Goal: Task Accomplishment & Management: Manage account settings

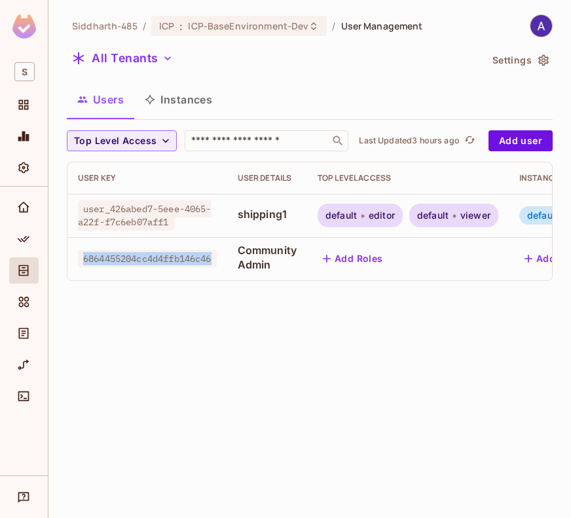
drag, startPoint x: 81, startPoint y: 258, endPoint x: 217, endPoint y: 247, distance: 136.6
click at [217, 247] on td "6864455204cc4d4ffb146c46" at bounding box center [147, 258] width 160 height 43
copy span "6864455204cc4d4ffb146c46"
click at [544, 55] on icon "button" at bounding box center [543, 60] width 10 height 11
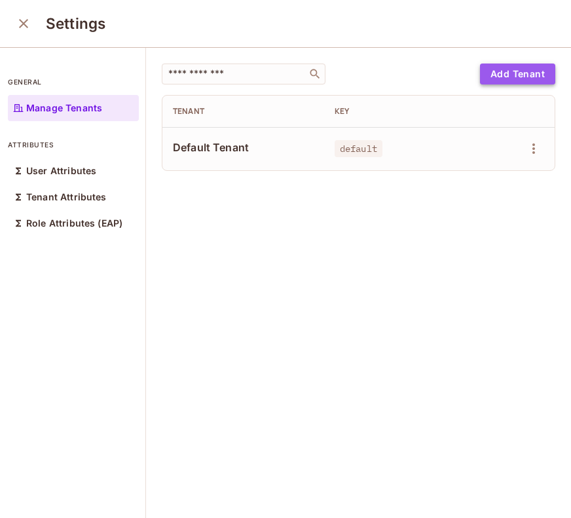
click at [491, 72] on button "Add Tenant" at bounding box center [517, 73] width 75 height 21
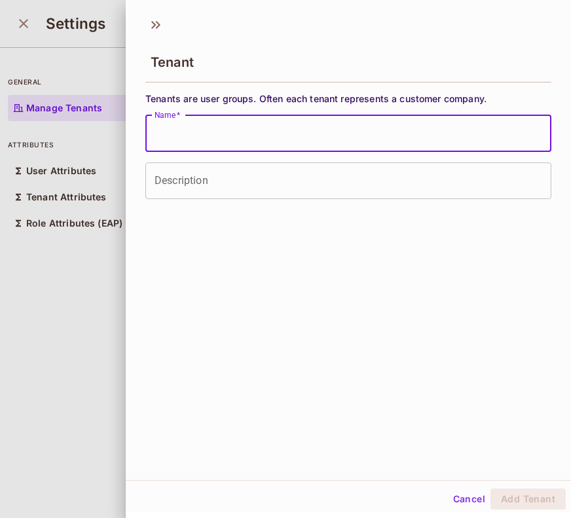
click at [326, 126] on input "Name   *" at bounding box center [348, 133] width 406 height 37
click at [281, 137] on input "Name   *" at bounding box center [348, 133] width 406 height 37
paste input "**********"
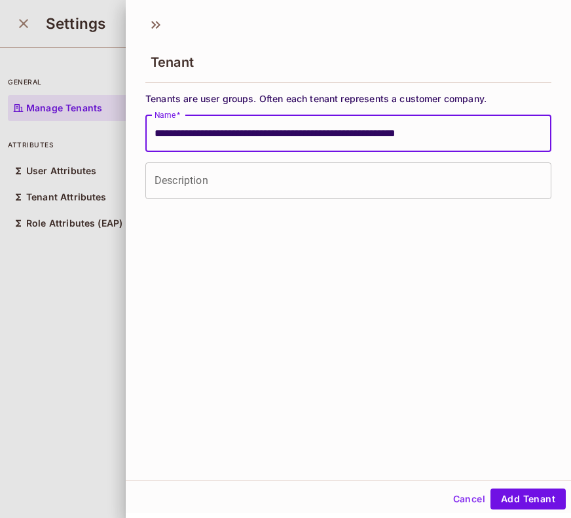
type input "**********"
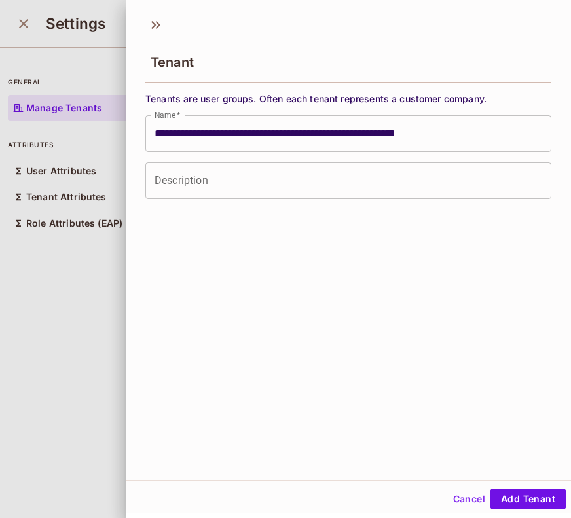
click at [291, 255] on div "**********" at bounding box center [348, 244] width 445 height 470
click at [510, 499] on button "Add Tenant" at bounding box center [527, 498] width 75 height 21
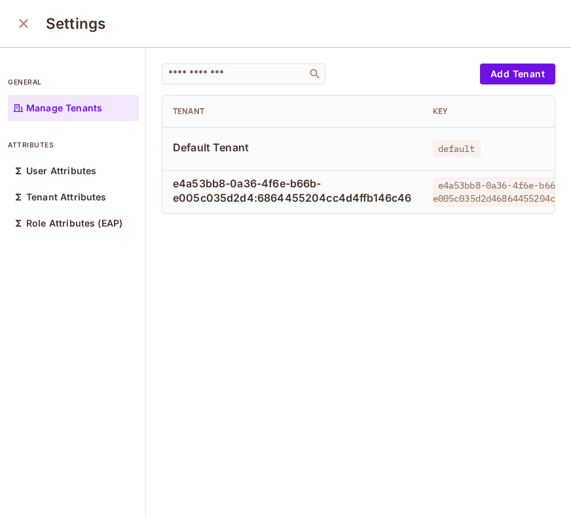
scroll to position [0, 156]
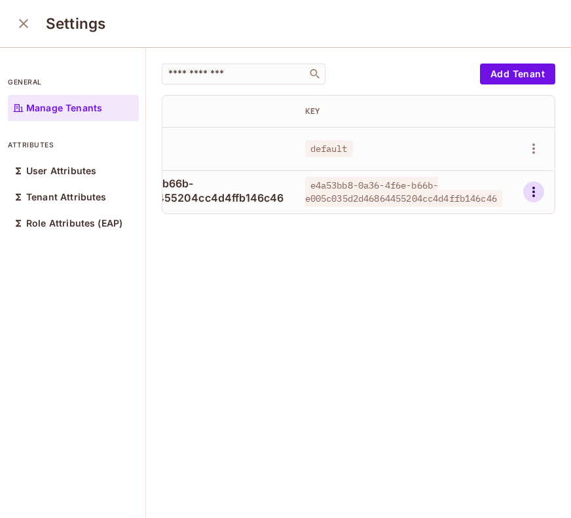
click at [525, 190] on icon "button" at bounding box center [533, 192] width 16 height 16
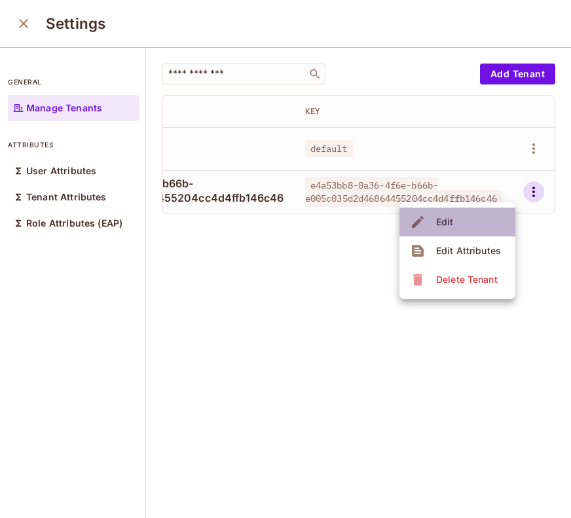
click at [458, 225] on li "Edit" at bounding box center [457, 221] width 116 height 29
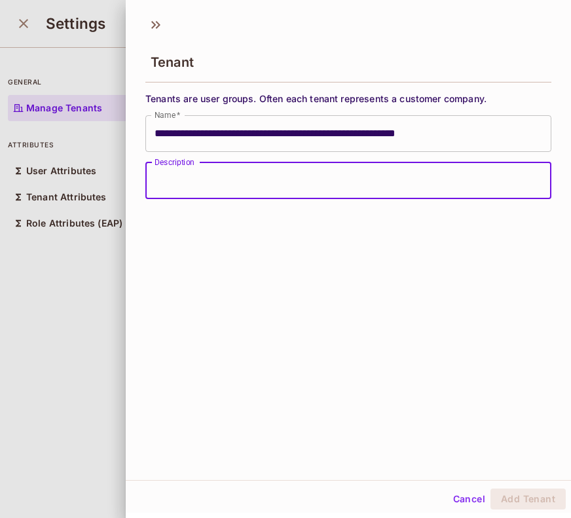
click at [292, 185] on input "Description" at bounding box center [348, 180] width 406 height 37
click at [320, 179] on input "Description" at bounding box center [348, 180] width 406 height 37
type input "**********"
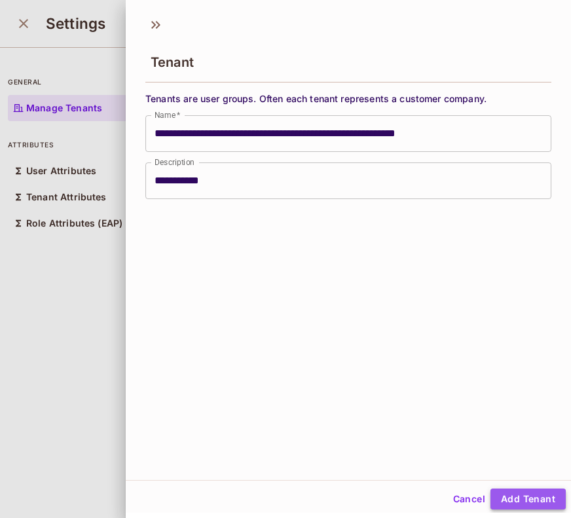
click at [512, 497] on button "Add Tenant" at bounding box center [527, 498] width 75 height 21
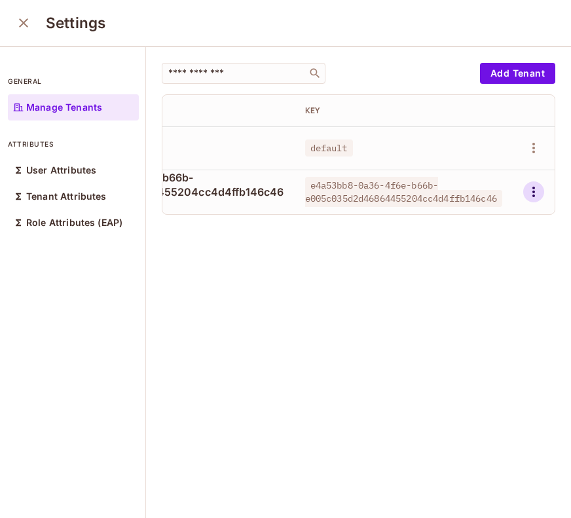
click at [525, 185] on icon "button" at bounding box center [533, 192] width 16 height 16
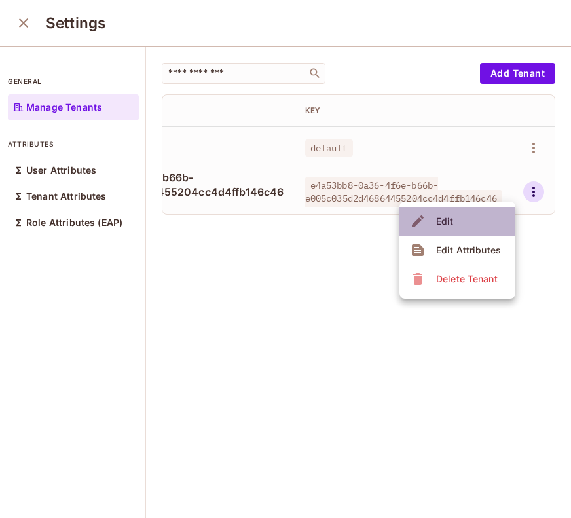
click at [463, 217] on li "Edit" at bounding box center [457, 221] width 116 height 29
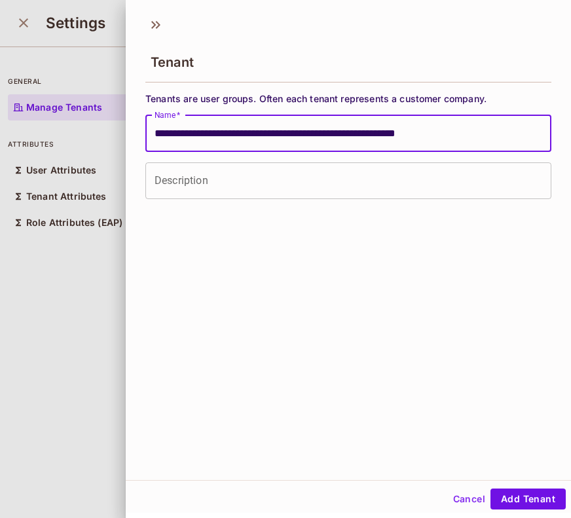
drag, startPoint x: 154, startPoint y: 134, endPoint x: 353, endPoint y: 128, distance: 199.7
click at [353, 128] on input "**********" at bounding box center [348, 133] width 406 height 37
click at [503, 131] on input "**********" at bounding box center [348, 133] width 406 height 37
drag, startPoint x: 503, startPoint y: 131, endPoint x: 353, endPoint y: 137, distance: 149.3
click at [353, 137] on input "**********" at bounding box center [348, 133] width 406 height 37
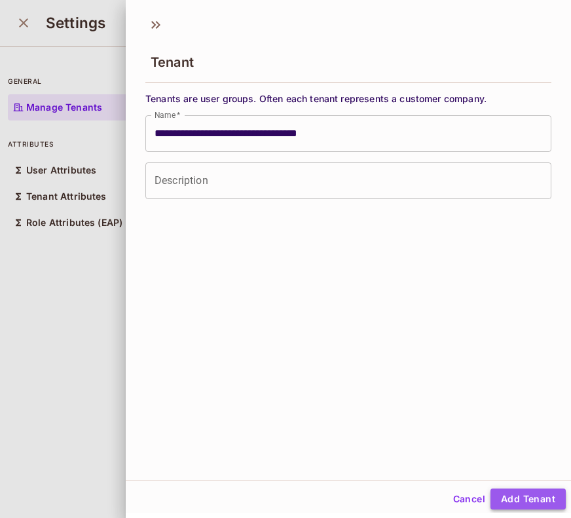
click at [503, 494] on button "Add Tenant" at bounding box center [527, 498] width 75 height 21
type input "**********"
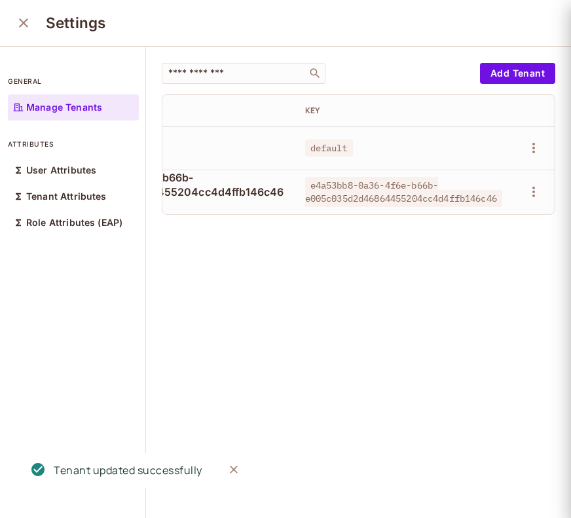
scroll to position [0, 0]
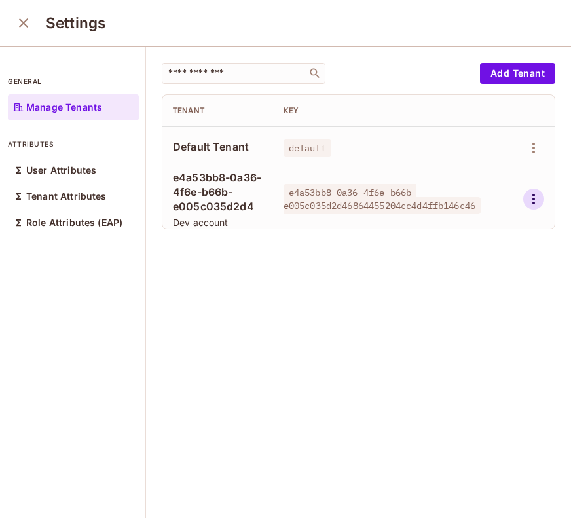
click at [525, 203] on icon "button" at bounding box center [533, 199] width 16 height 16
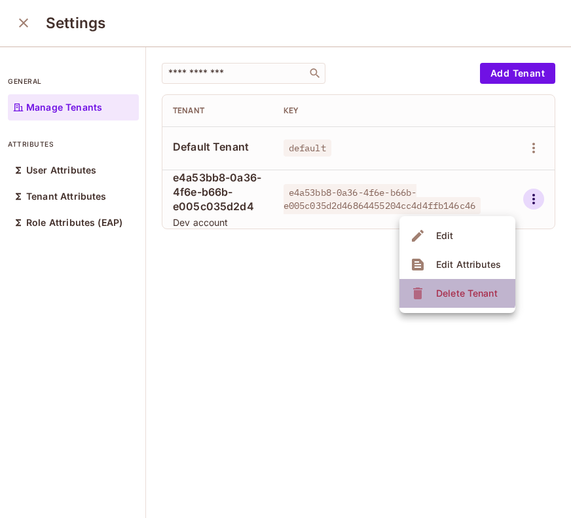
click at [453, 289] on div "Delete Tenant" at bounding box center [467, 293] width 62 height 13
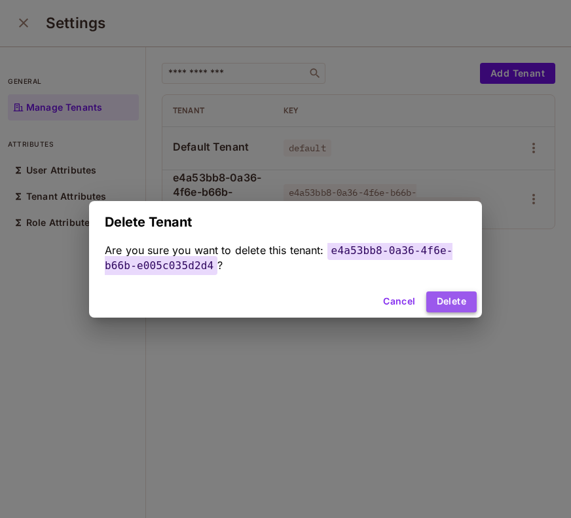
click at [440, 298] on button "Delete" at bounding box center [451, 301] width 50 height 21
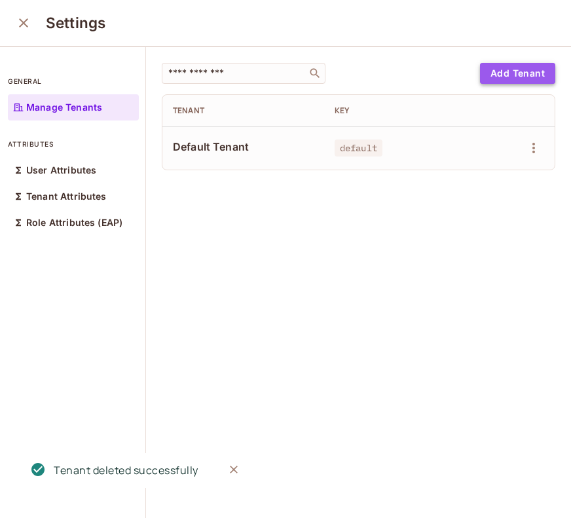
click at [485, 78] on button "Add Tenant" at bounding box center [517, 73] width 75 height 21
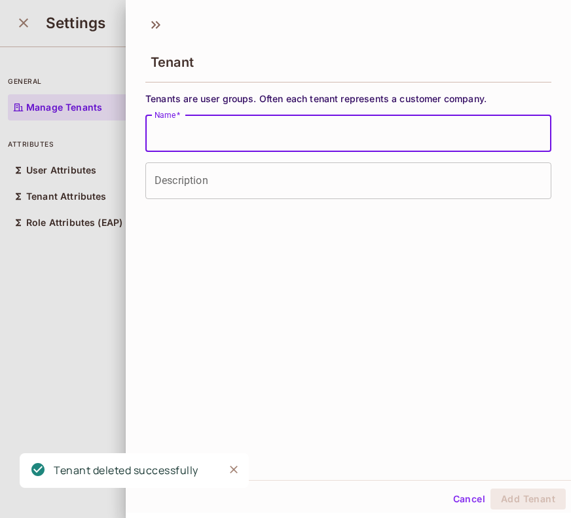
click at [366, 135] on input "Name   *" at bounding box center [348, 133] width 406 height 37
paste input "**********"
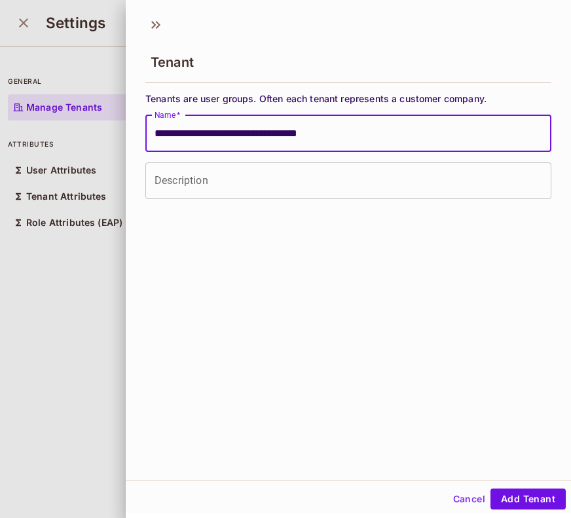
type input "**********"
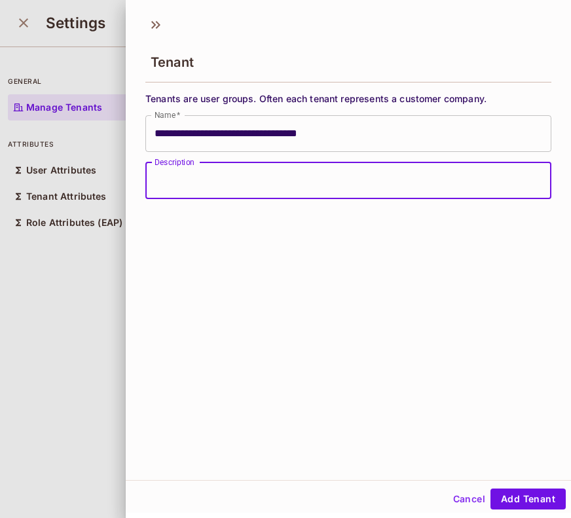
click at [410, 177] on input "Description" at bounding box center [348, 180] width 406 height 37
type input "**********"
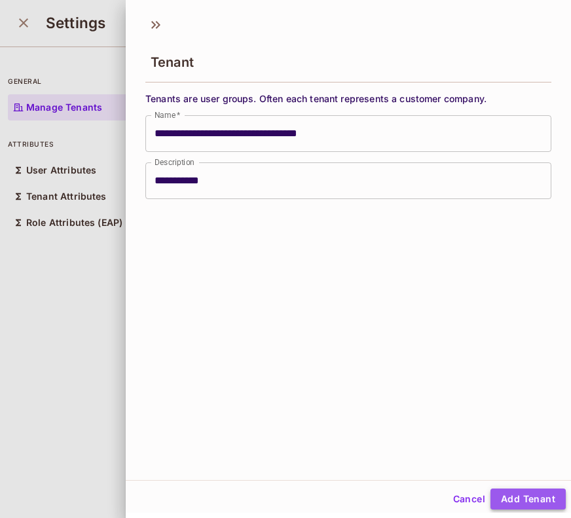
click at [521, 495] on button "Add Tenant" at bounding box center [527, 498] width 75 height 21
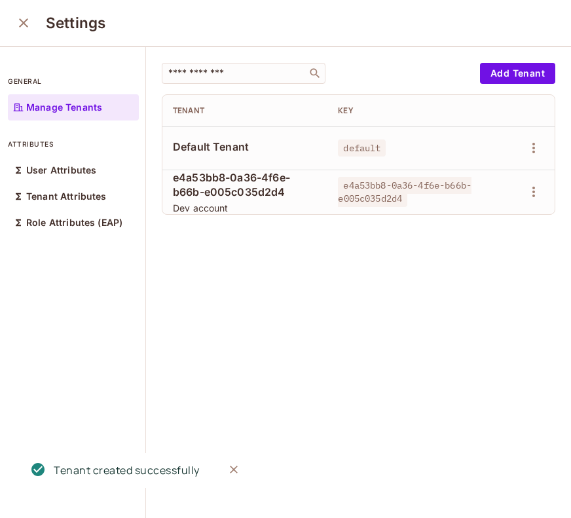
click at [435, 363] on div "​ Add Tenant Tenant Key Default Tenant default e4a53bb8-0a36-4f6e-b66b-e005c035…" at bounding box center [358, 282] width 425 height 471
click at [25, 20] on icon "close" at bounding box center [23, 22] width 9 height 9
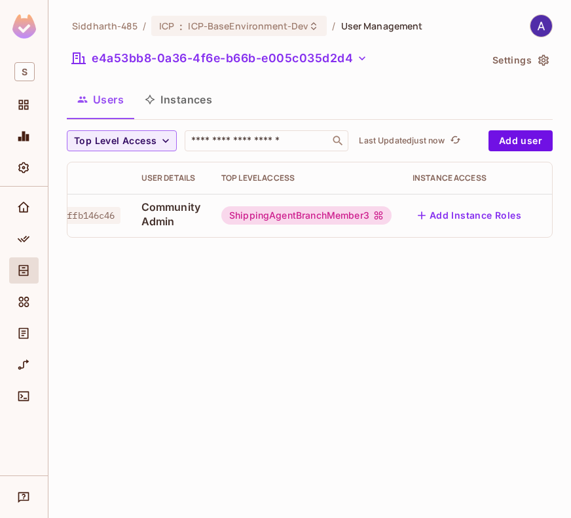
scroll to position [0, 128]
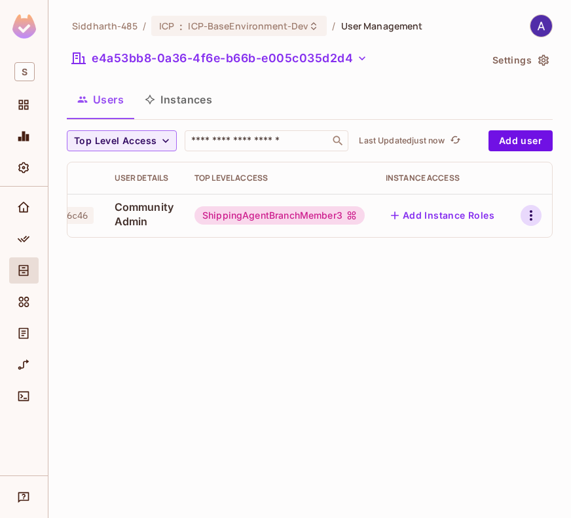
click at [531, 211] on icon "button" at bounding box center [530, 215] width 3 height 10
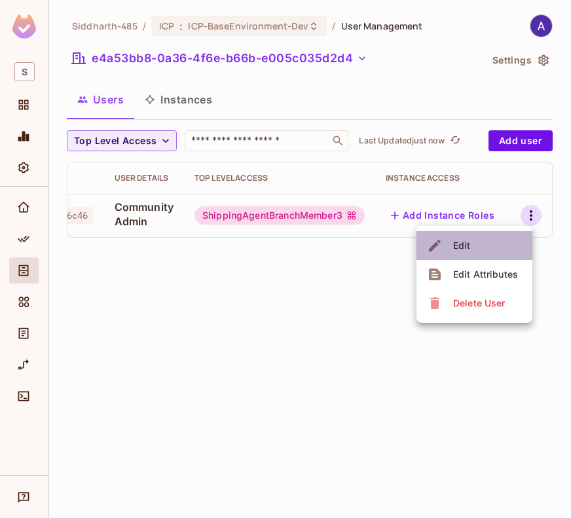
click at [479, 238] on li "Edit" at bounding box center [474, 245] width 116 height 29
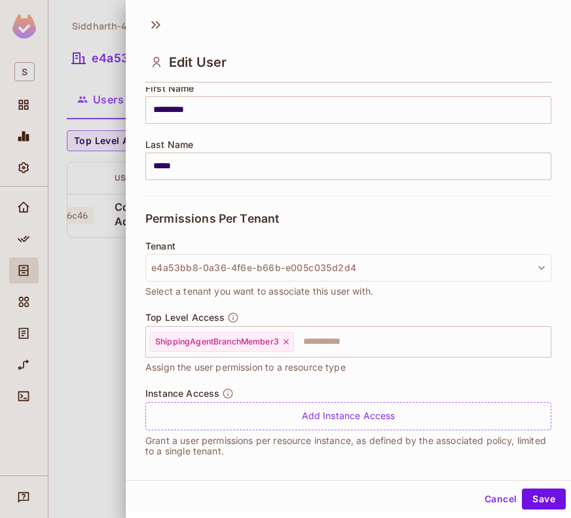
scroll to position [170, 0]
click at [484, 499] on button "Cancel" at bounding box center [500, 498] width 43 height 21
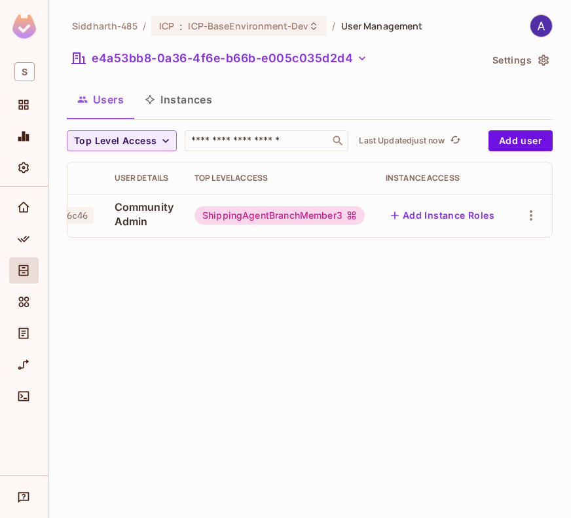
scroll to position [0, 0]
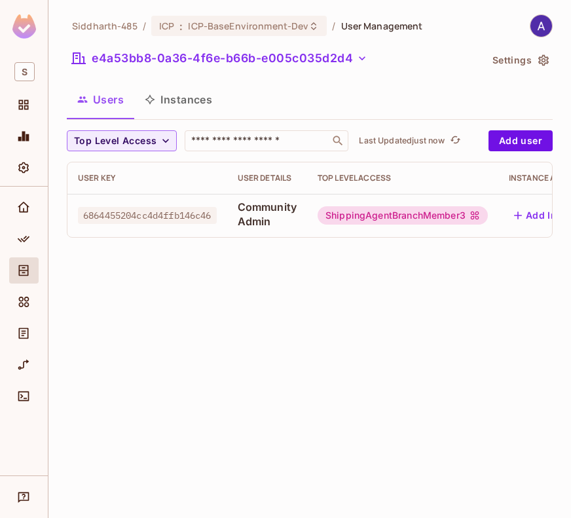
click at [322, 300] on div "Siddharth-485 / ICP : ICP-BaseEnvironment-Dev / User Management e4a53bb8-0a36-4…" at bounding box center [309, 259] width 522 height 518
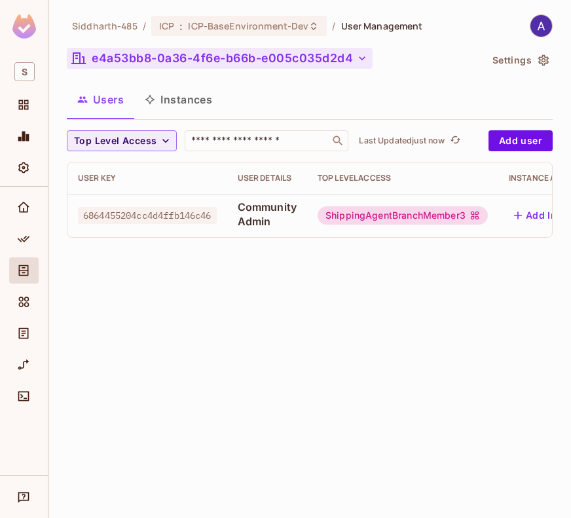
click at [301, 58] on button "e4a53bb8-0a36-4f6e-b66b-e005c035d2d4" at bounding box center [220, 58] width 306 height 21
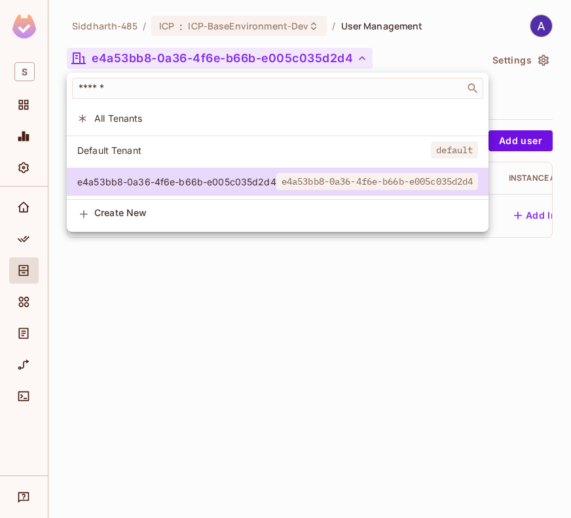
click at [301, 58] on div at bounding box center [285, 259] width 571 height 518
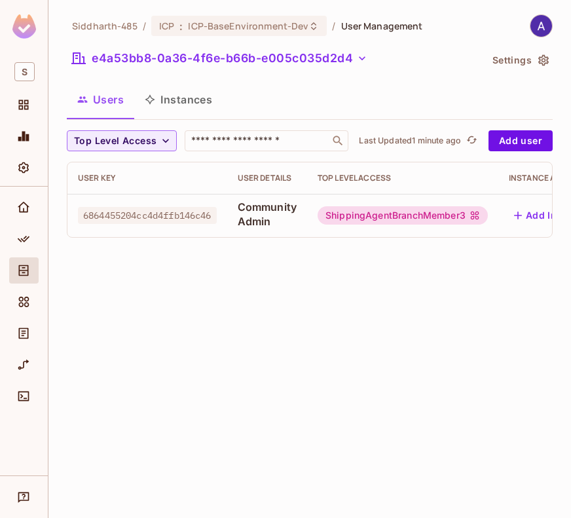
click at [332, 281] on div "Siddharth-485 / ICP : ICP-BaseEnvironment-Dev / User Management e4a53bb8-0a36-4…" at bounding box center [309, 259] width 522 height 518
click at [333, 311] on div "Siddharth-485 / ICP : ICP-BaseEnvironment-Dev / User Management e4a53bb8-0a36-4…" at bounding box center [309, 259] width 522 height 518
click at [301, 322] on div "Siddharth-485 / ICP : ICP-BaseEnvironment-Dev / User Management e4a53bb8-0a36-4…" at bounding box center [309, 259] width 522 height 518
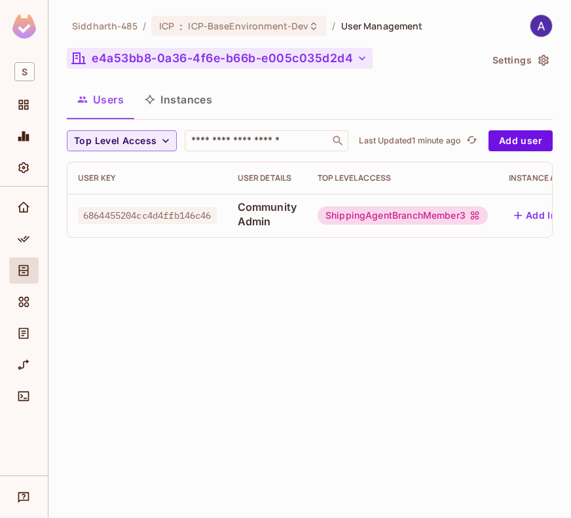
click at [275, 57] on button "e4a53bb8-0a36-4f6e-b66b-e005c035d2d4" at bounding box center [220, 58] width 306 height 21
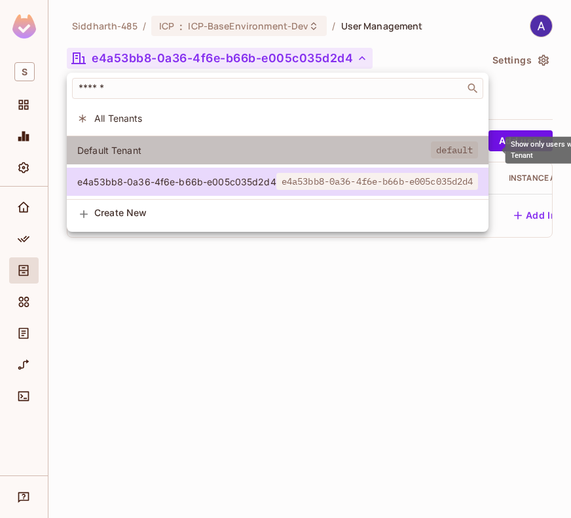
click at [205, 148] on span "Default Tenant" at bounding box center [253, 150] width 353 height 12
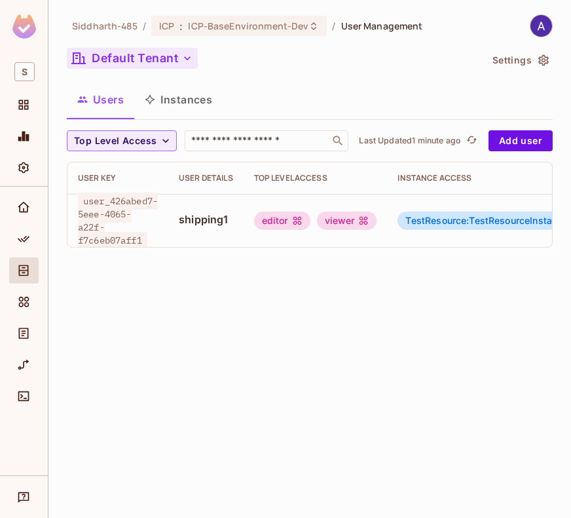
click at [158, 58] on button "Default Tenant" at bounding box center [132, 58] width 131 height 21
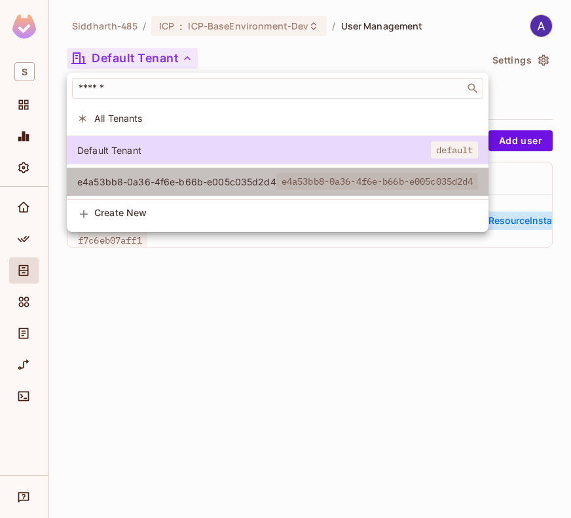
click at [152, 175] on span "e4a53bb8-0a36-4f6e-b66b-e005c035d2d4" at bounding box center [176, 181] width 199 height 12
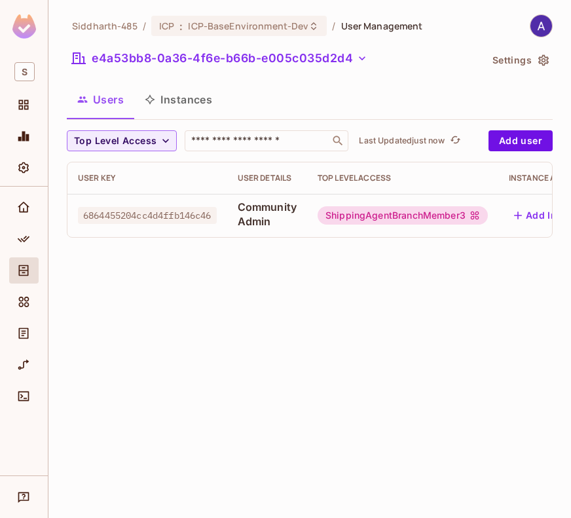
click at [230, 318] on div "Siddharth-485 / ICP : ICP-BaseEnvironment-Dev / User Management e4a53bb8-0a36-4…" at bounding box center [309, 259] width 522 height 518
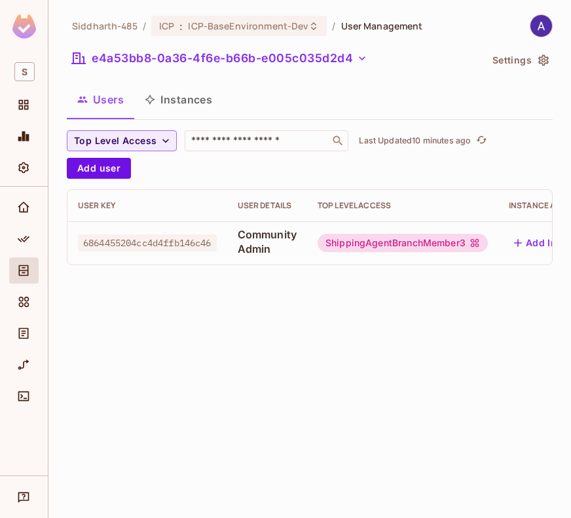
click at [181, 97] on button "Instances" at bounding box center [178, 99] width 88 height 33
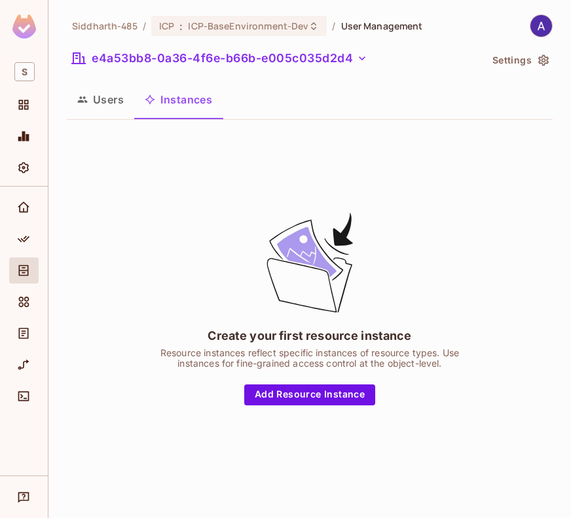
click at [113, 97] on button "Users" at bounding box center [100, 99] width 67 height 33
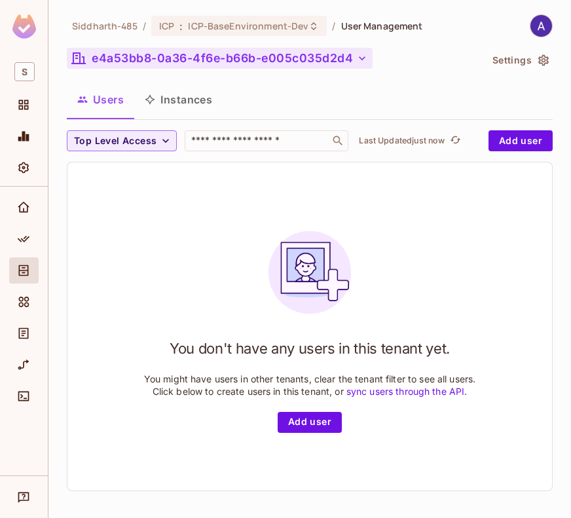
click at [248, 64] on button "e4a53bb8-0a36-4f6e-b66b-e005c035d2d4" at bounding box center [220, 58] width 306 height 21
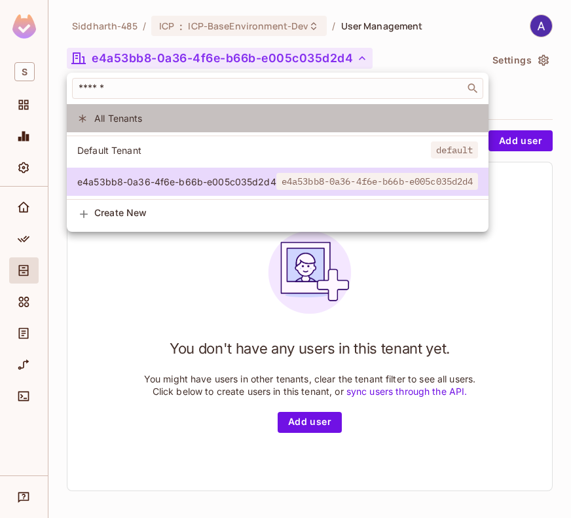
click at [178, 120] on span "All Tenants" at bounding box center [285, 118] width 383 height 12
